Goal: Task Accomplishment & Management: Use online tool/utility

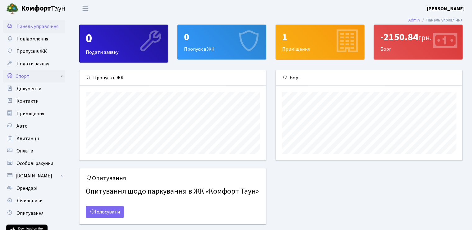
scroll to position [89, 186]
click at [25, 75] on link "Спорт" at bounding box center [34, 76] width 62 height 12
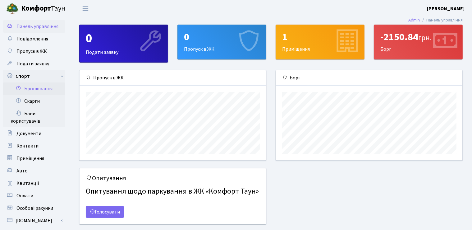
click at [37, 90] on link "Бронювання" at bounding box center [34, 88] width 62 height 12
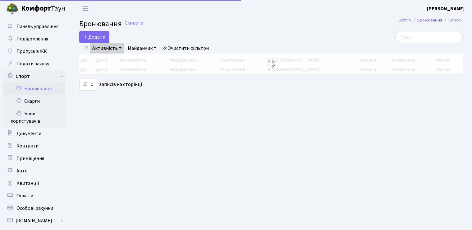
select select "25"
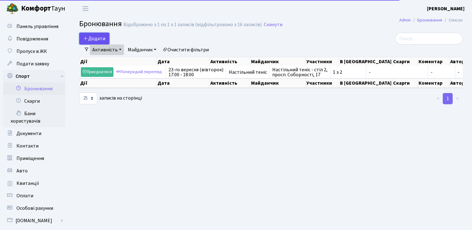
click at [98, 38] on button "Додати" at bounding box center [94, 39] width 30 height 12
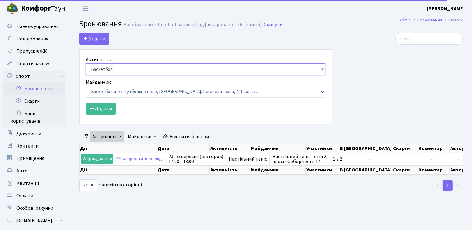
select select "7"
click option "Настільний теніс" at bounding box center [0, 0] width 0 height 0
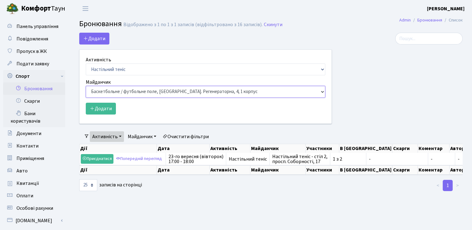
select select "13"
click option "Настільний теніс - стіл 2, просп. Соборності, 17" at bounding box center [0, 0] width 0 height 0
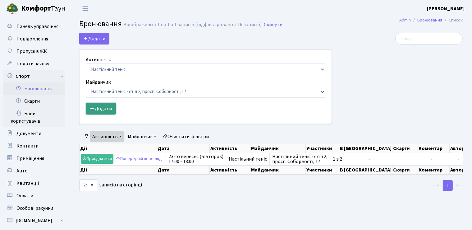
click at [100, 106] on button "Додати" at bounding box center [101, 109] width 30 height 12
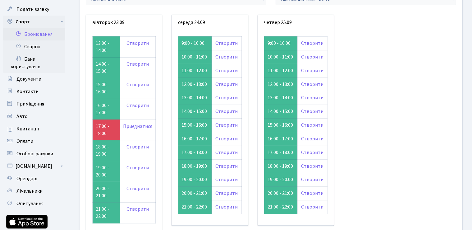
scroll to position [55, 0]
click at [135, 167] on link "Створити" at bounding box center [137, 167] width 22 height 7
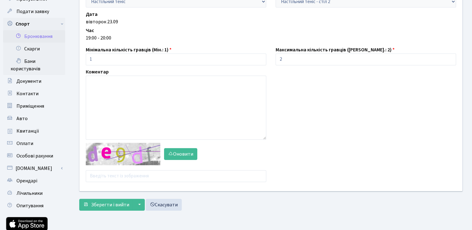
scroll to position [53, 0]
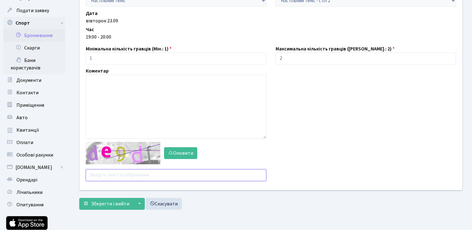
click at [107, 176] on input "text" at bounding box center [176, 175] width 180 height 12
type input "[PERSON_NAME]"
type input "q6zm3"
click at [109, 210] on div "Активність - Баскетбол Волейбол Йога Катання на роликах Настільний теніс [PERSO…" at bounding box center [271, 97] width 393 height 232
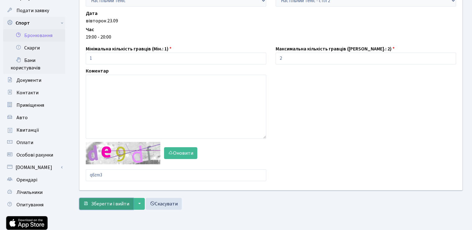
click at [109, 203] on span "Зберегти і вийти" at bounding box center [110, 203] width 38 height 7
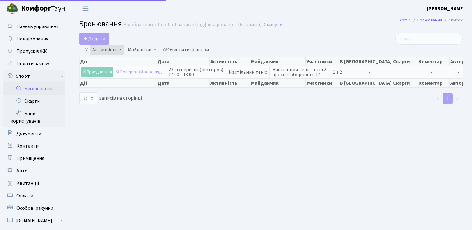
select select "25"
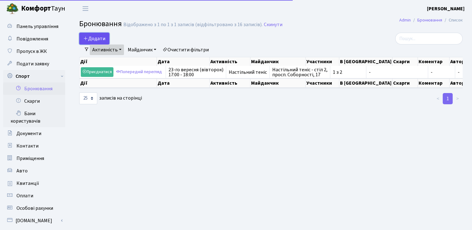
click at [98, 38] on button "Додати" at bounding box center [94, 39] width 30 height 12
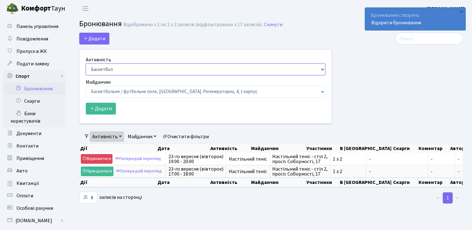
select select "7"
click option "Настільний теніс" at bounding box center [0, 0] width 0 height 0
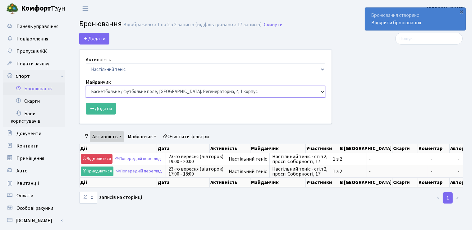
select select "9"
click option "Настільний теніс - стіл 1, просп. Соборності, 17" at bounding box center [0, 0] width 0 height 0
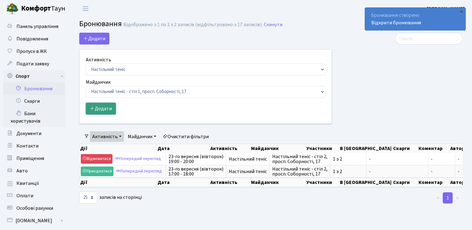
click at [106, 107] on button "Додати" at bounding box center [101, 109] width 30 height 12
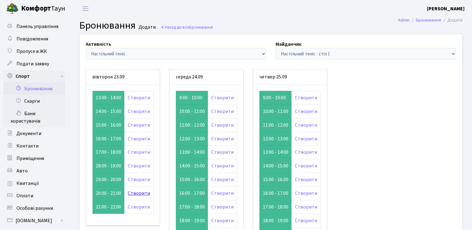
click at [130, 192] on link "Створити" at bounding box center [139, 193] width 22 height 7
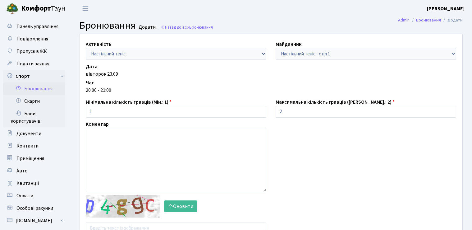
scroll to position [38, 0]
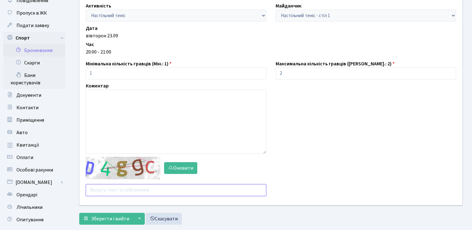
click at [110, 189] on input "text" at bounding box center [176, 190] width 180 height 12
type input "ihqeq"
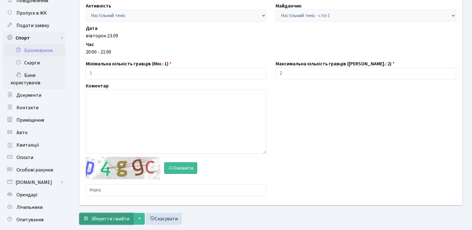
click at [109, 217] on span "Зберегти і вийти" at bounding box center [110, 218] width 38 height 7
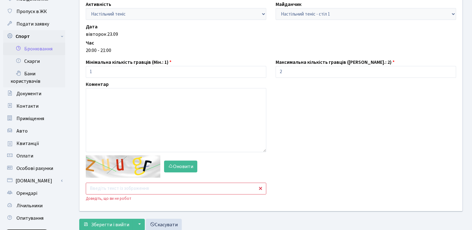
scroll to position [45, 0]
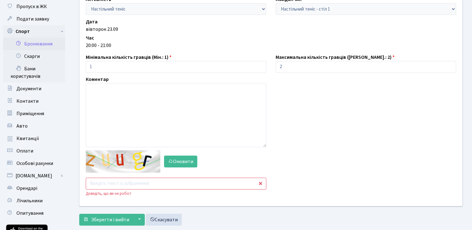
click at [113, 180] on input "text" at bounding box center [176, 183] width 180 height 12
type input "zm6zc"
click at [107, 224] on button "Зберегти і вийти" at bounding box center [106, 219] width 54 height 12
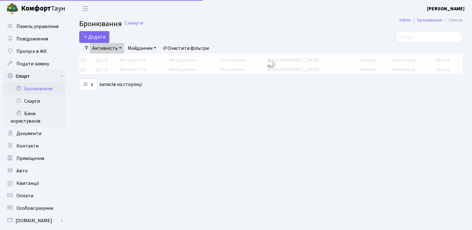
select select "25"
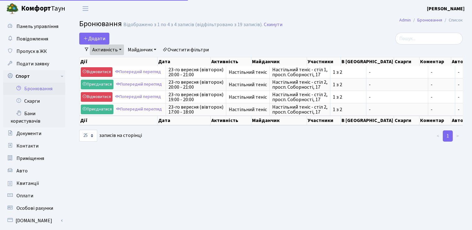
select select "25"
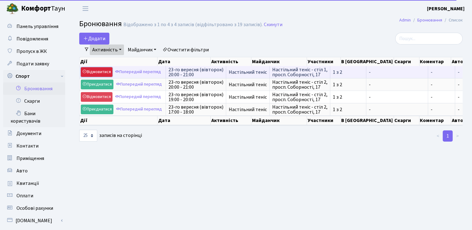
click at [109, 72] on link "Відмовитися" at bounding box center [97, 72] width 32 height 10
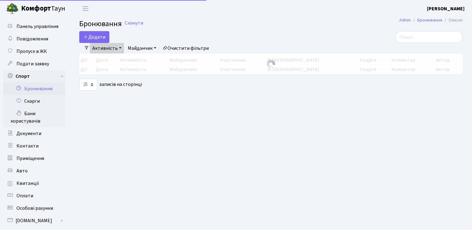
select select "25"
